Goal: Learn about a topic

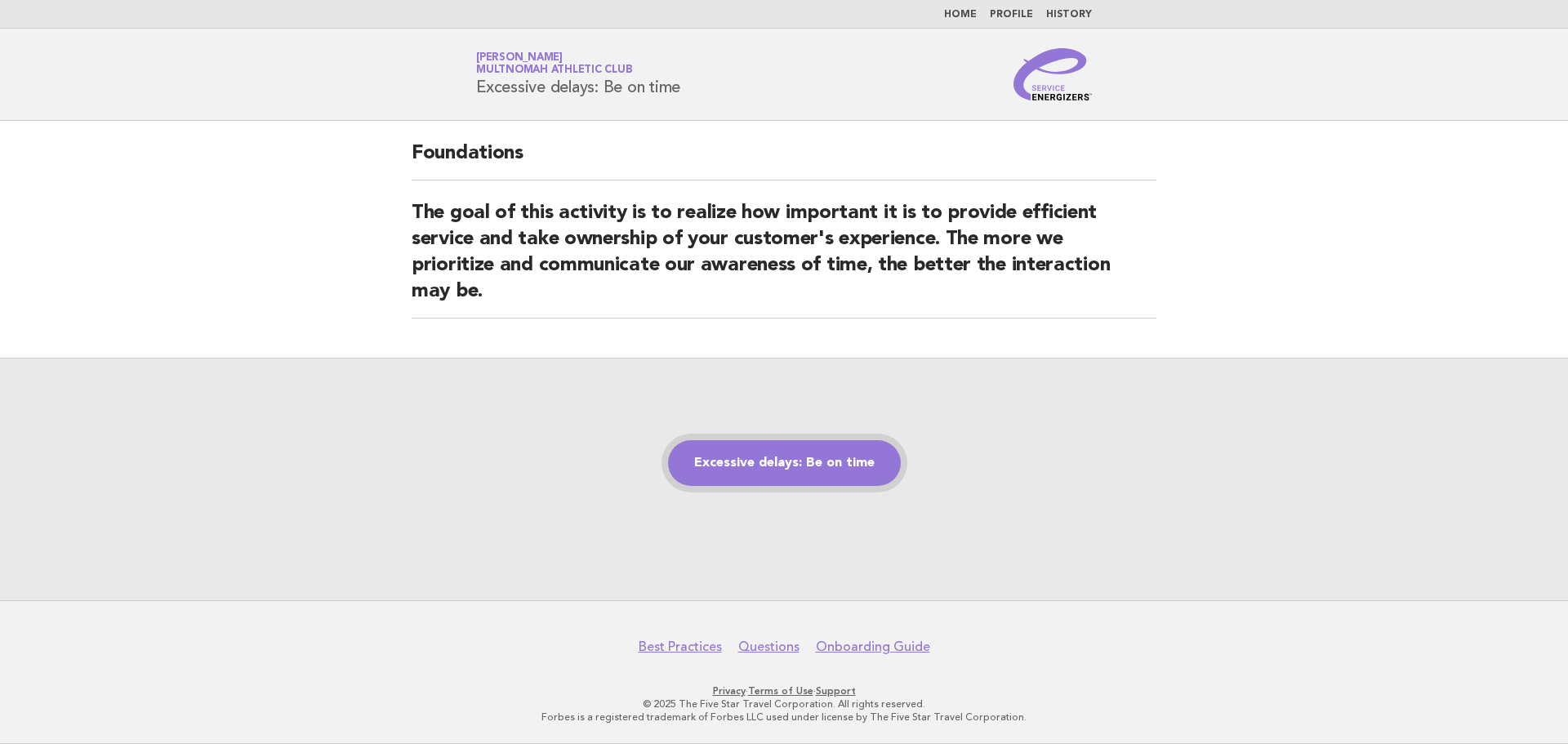
click at [812, 455] on link "Excessive delays: Be on time" at bounding box center [785, 463] width 233 height 46
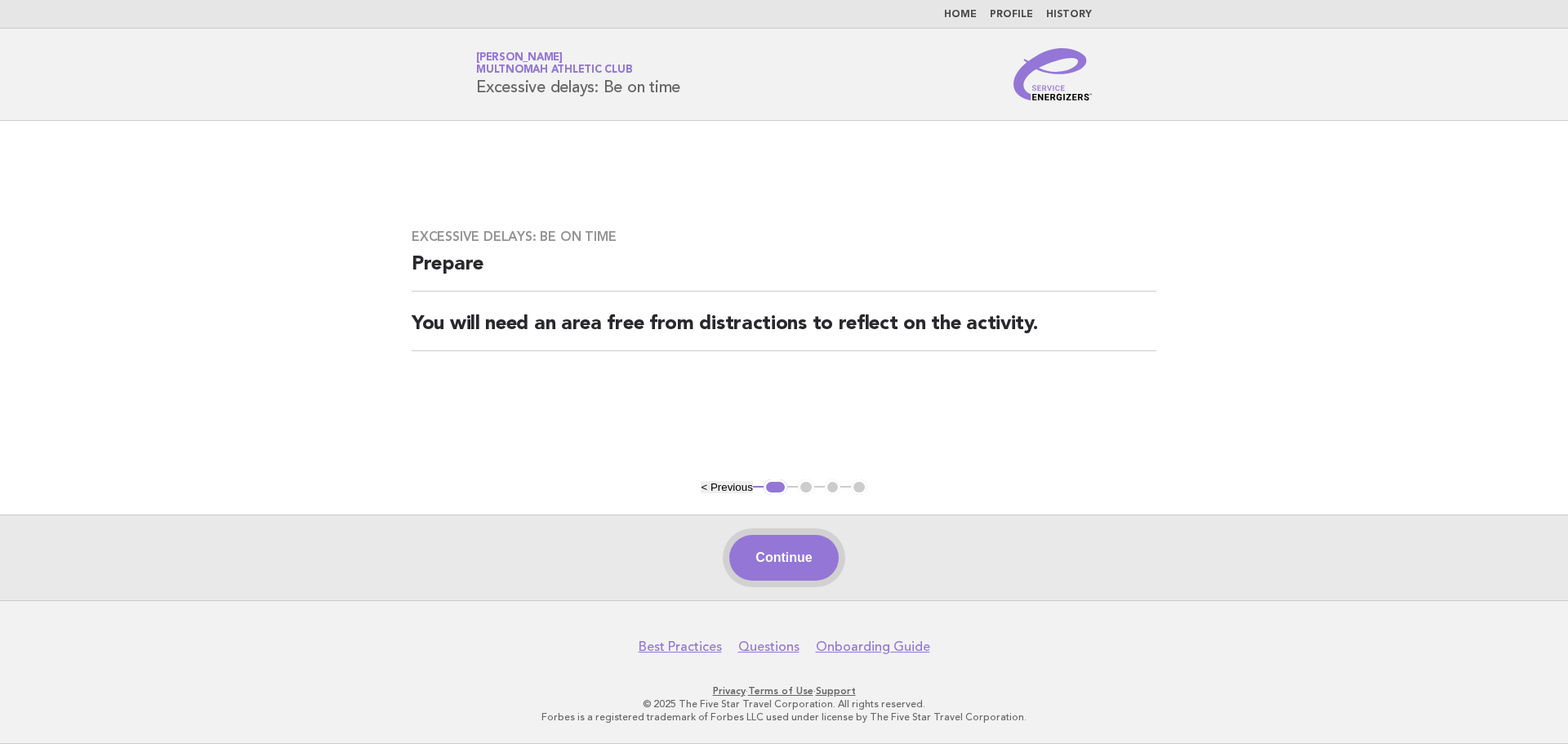
click at [759, 564] on button "Continue" at bounding box center [783, 558] width 108 height 46
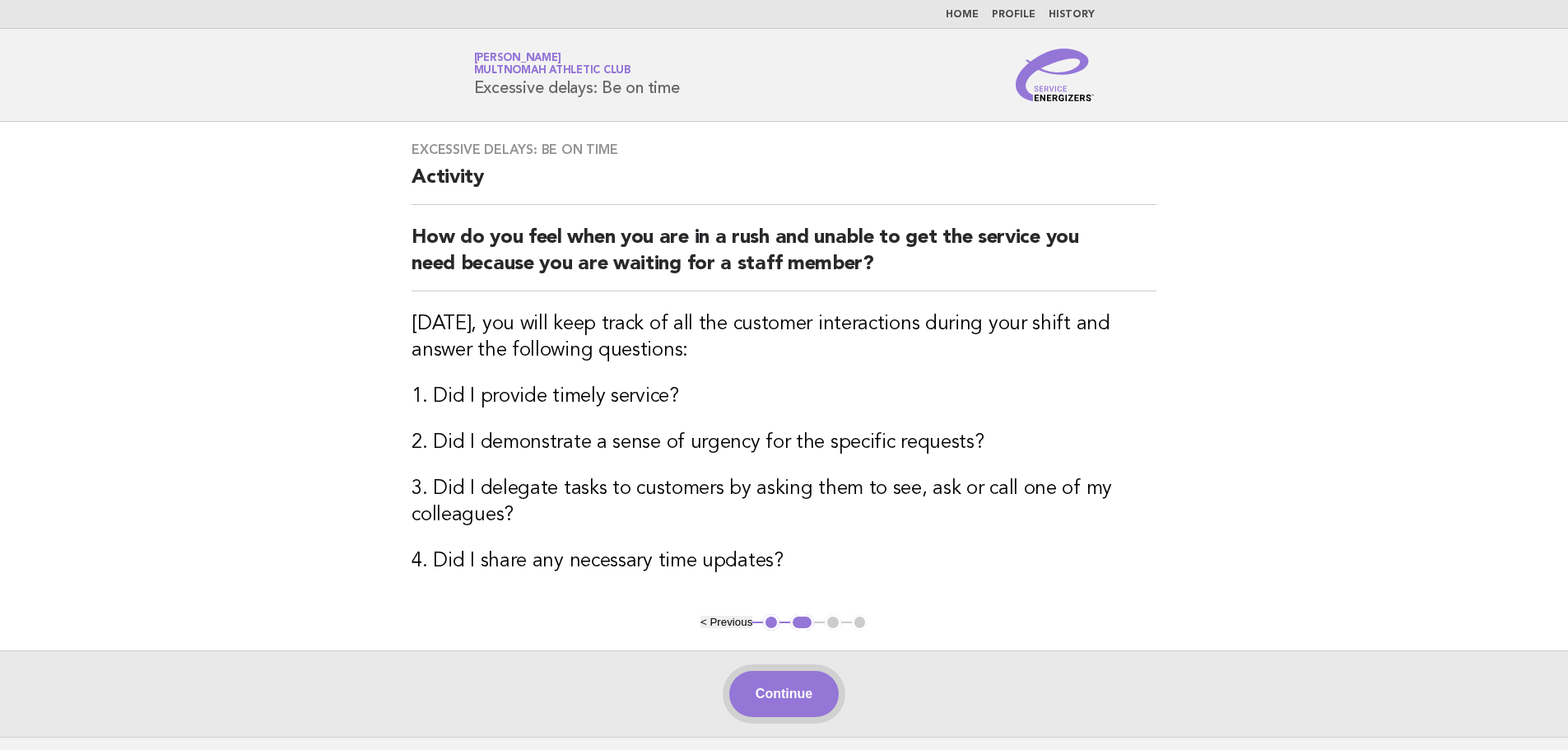
click at [786, 688] on button "Continue" at bounding box center [784, 695] width 109 height 46
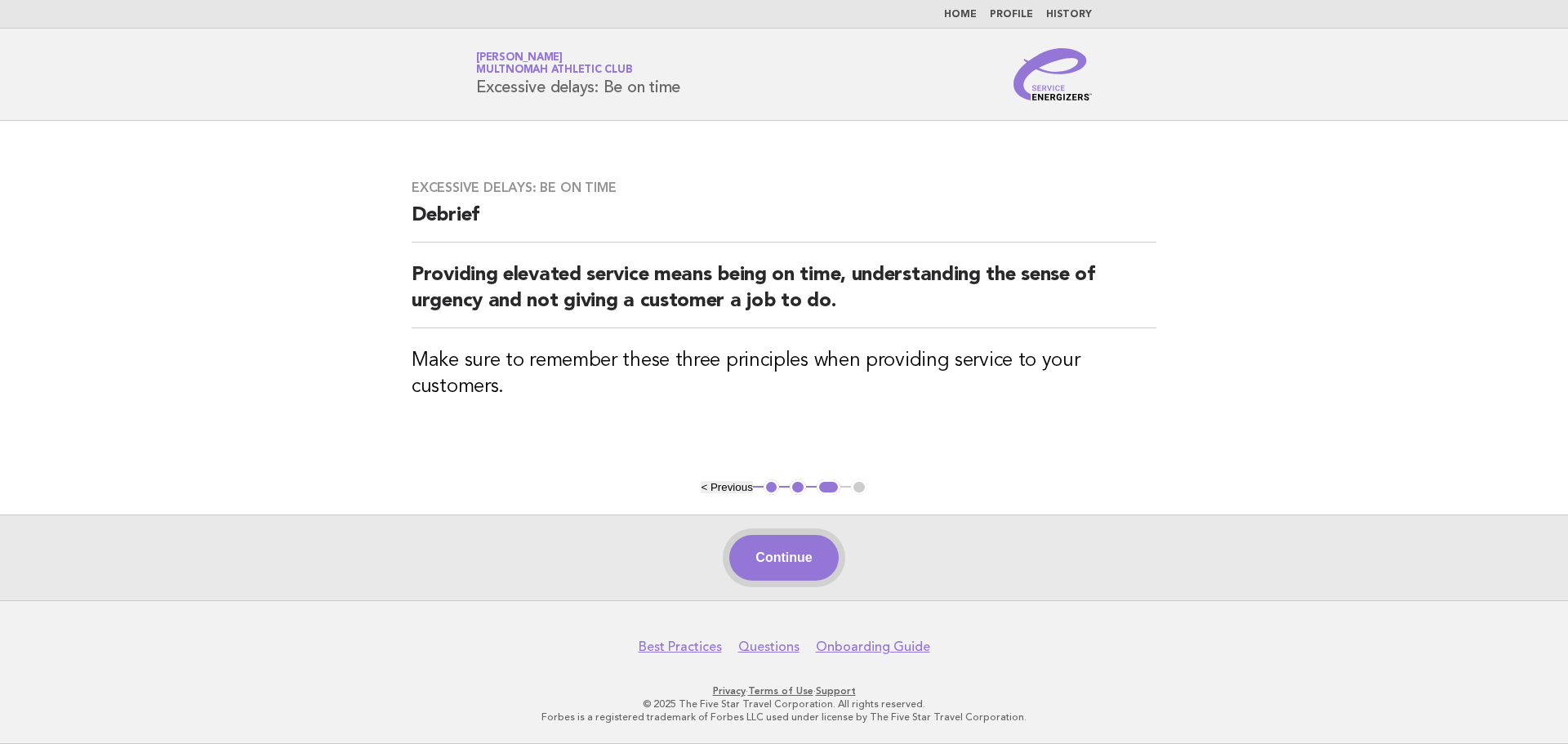
click at [793, 562] on button "Continue" at bounding box center [783, 558] width 108 height 46
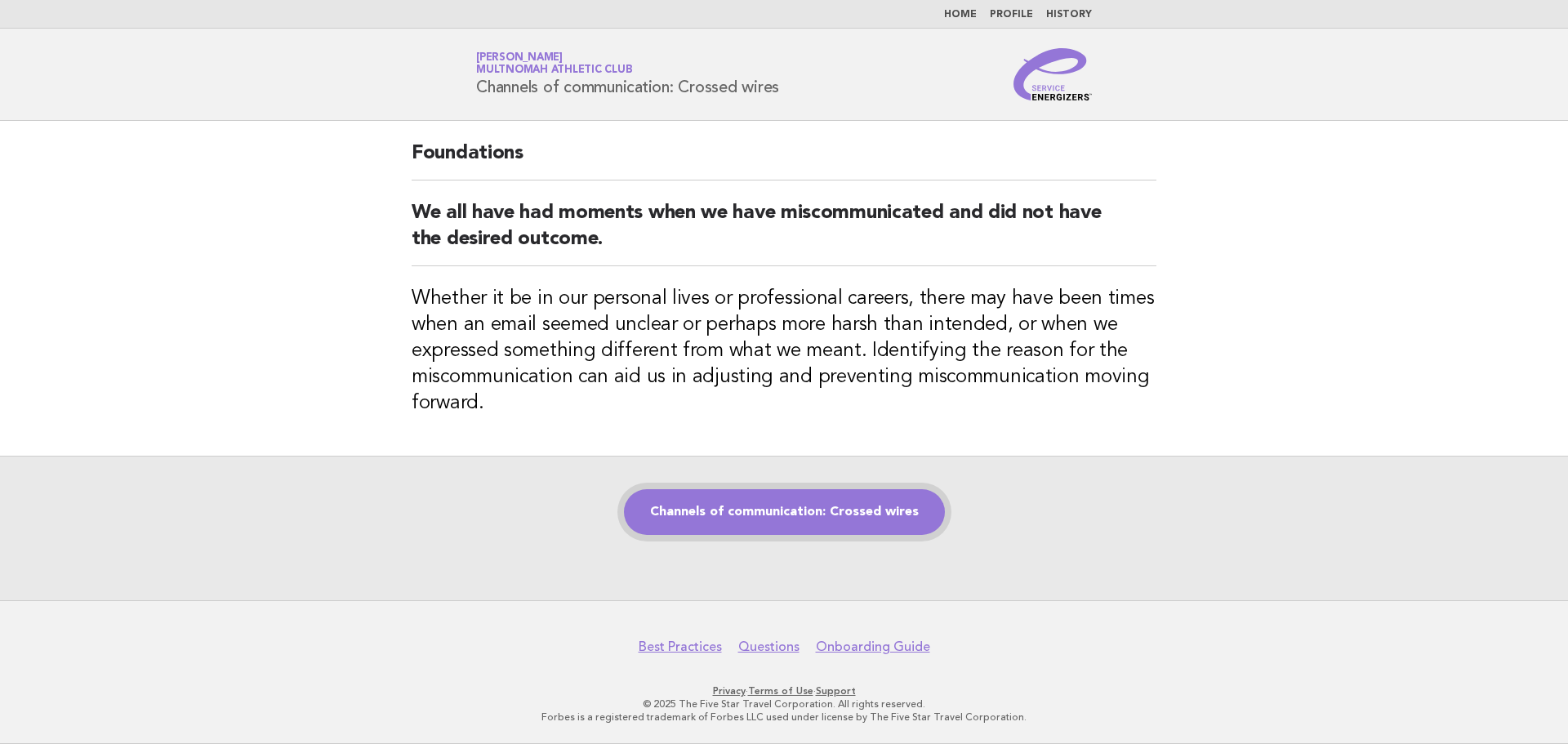
click at [739, 506] on link "Channels of communication: Crossed wires" at bounding box center [784, 513] width 321 height 46
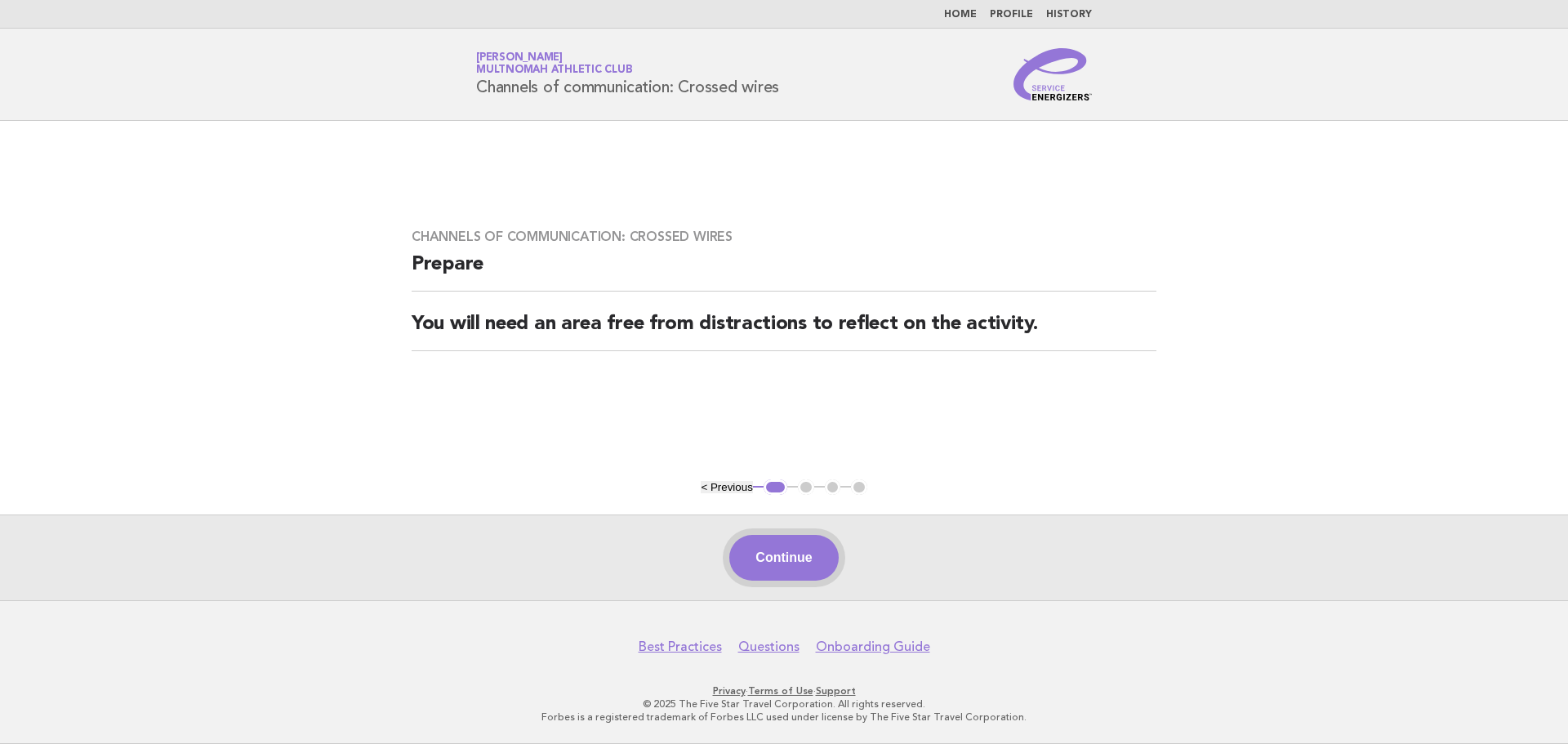
click at [780, 550] on button "Continue" at bounding box center [783, 558] width 108 height 46
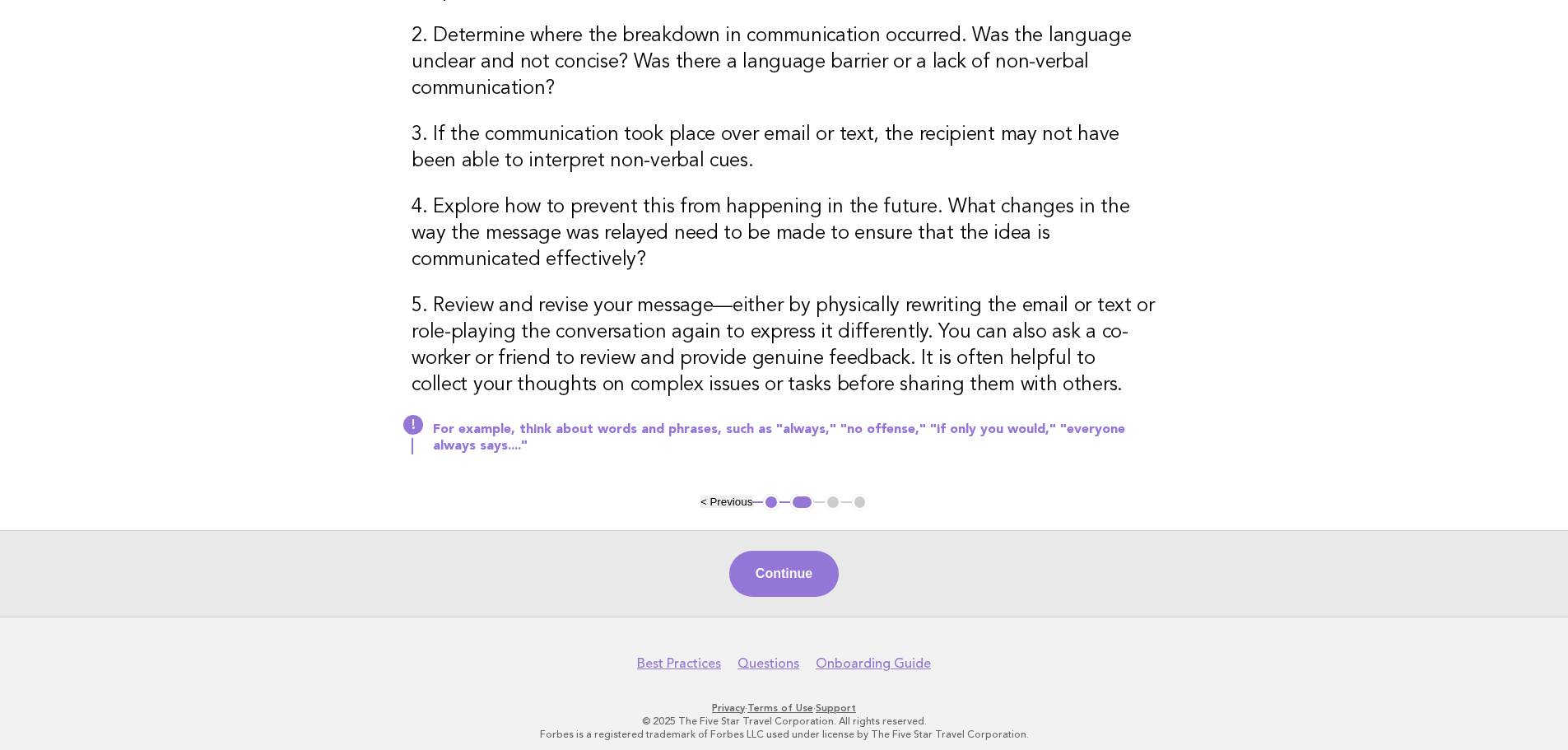
scroll to position [477, 0]
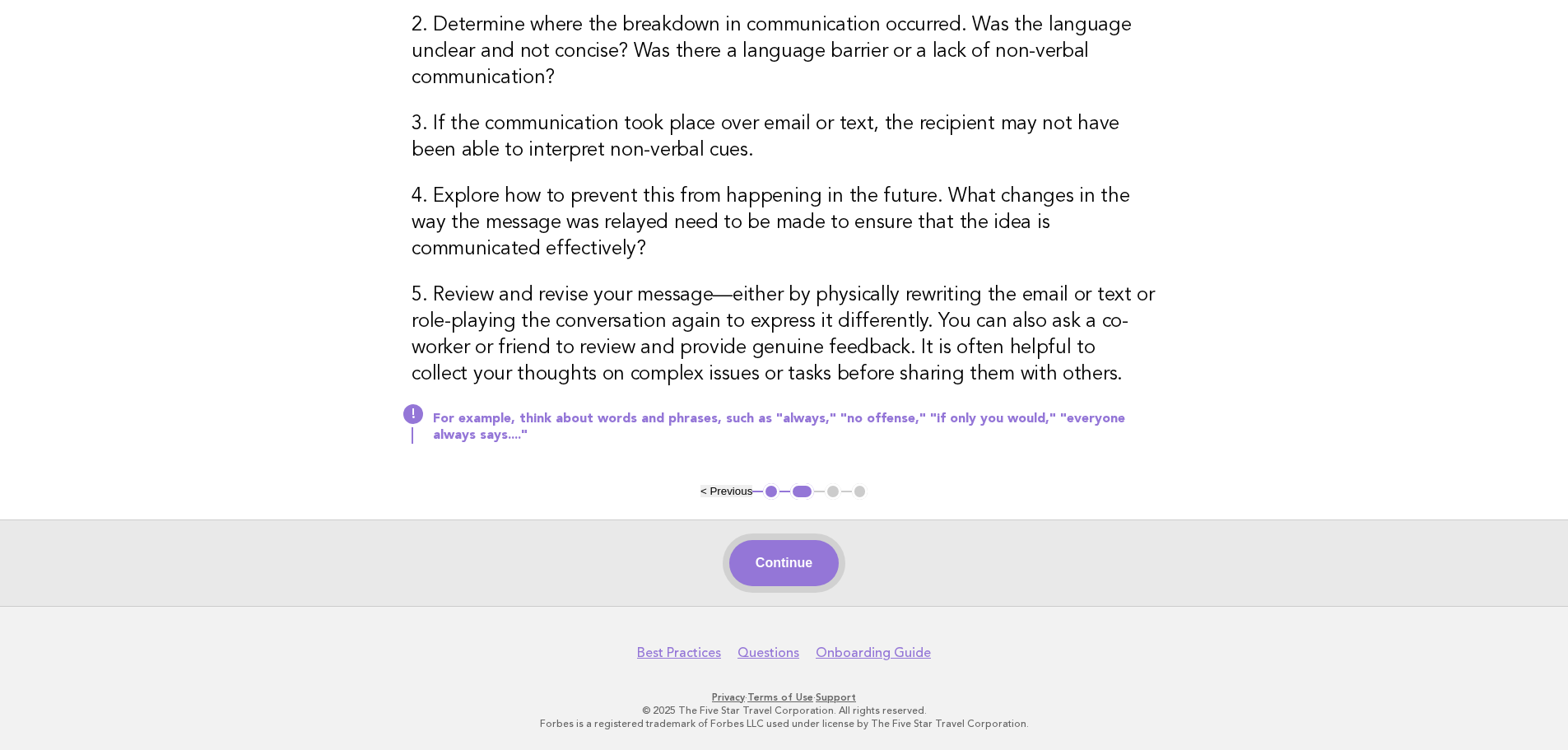
click at [795, 547] on button "Continue" at bounding box center [784, 563] width 109 height 46
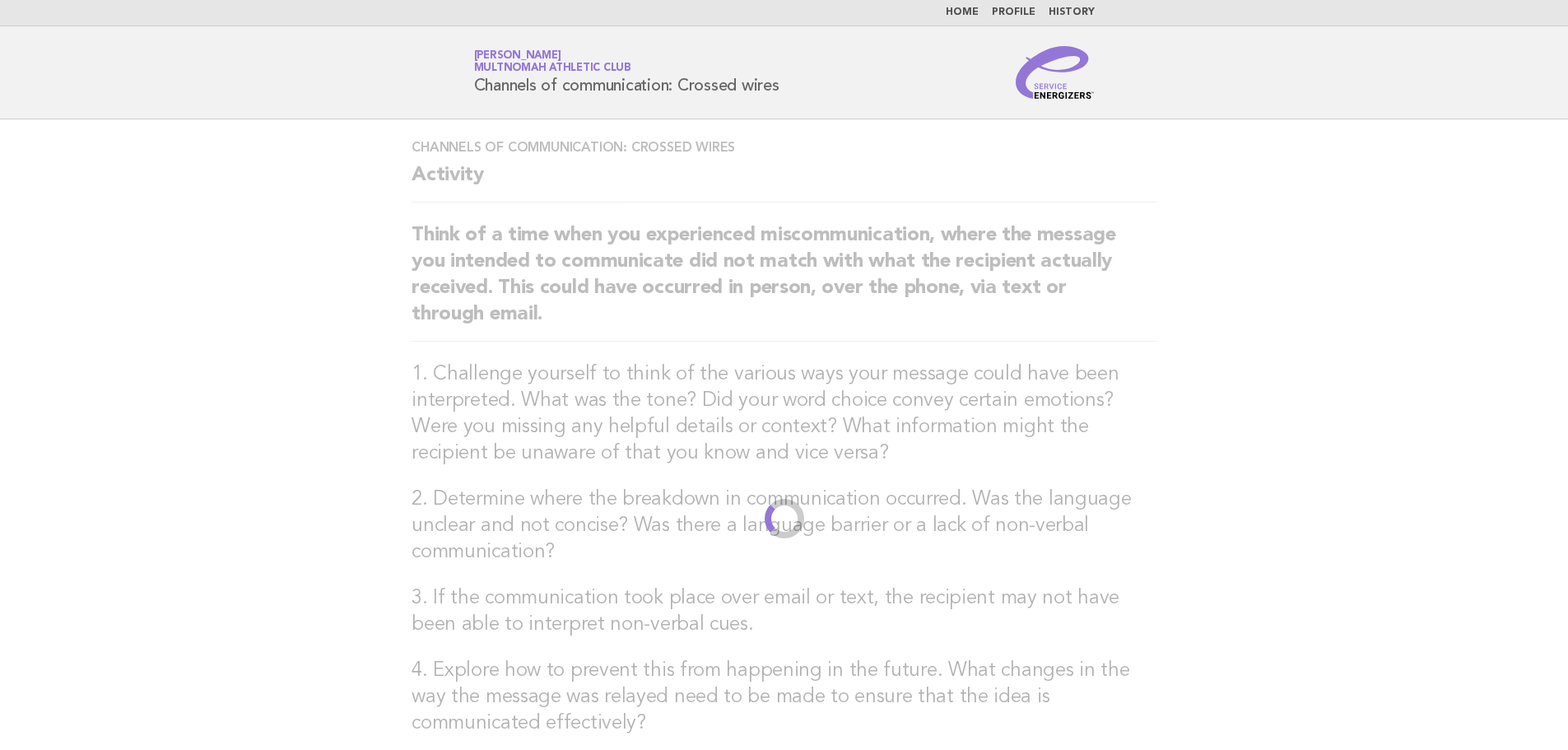
scroll to position [0, 0]
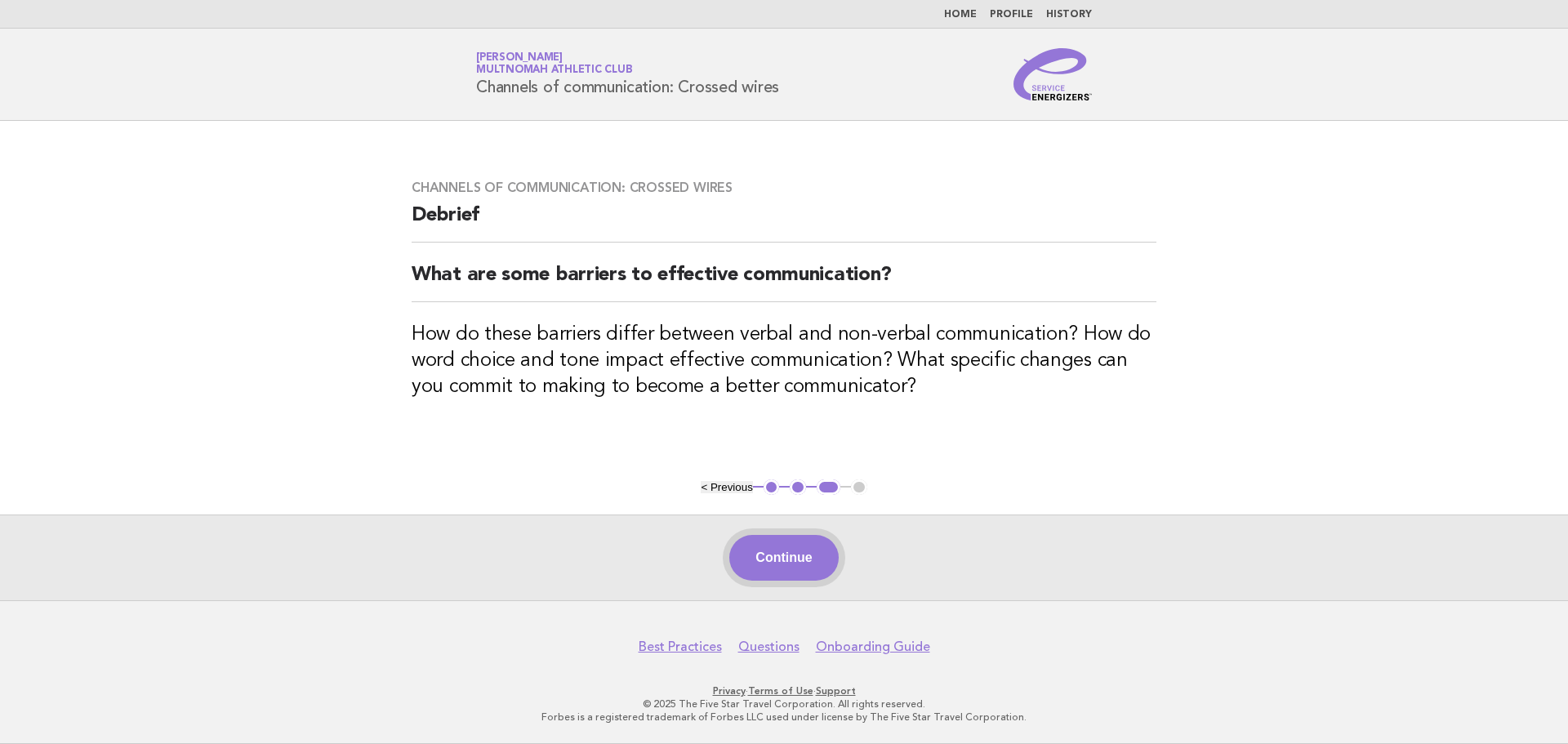
click at [801, 573] on button "Continue" at bounding box center [783, 558] width 108 height 46
